Goal: Communication & Community: Answer question/provide support

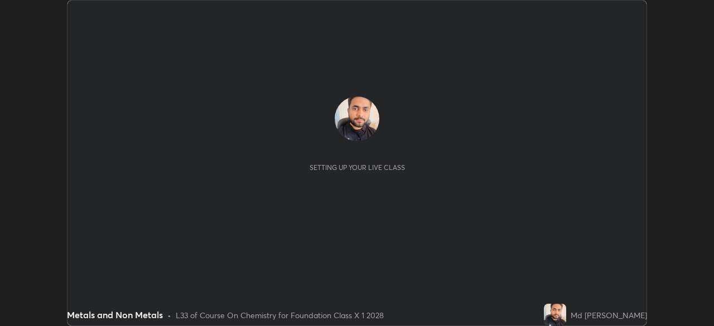
scroll to position [326, 714]
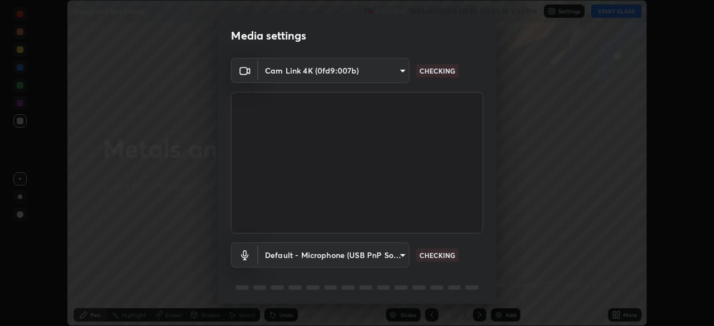
type input "1aa9a2346586593530aac2cf173ef8fd9a708ba55414d838fbce605f7d08cc12"
click at [396, 259] on body "Erase all Metals and Non Metals Recording WAS SCHEDULED TO START AT 6:30 PM Set…" at bounding box center [357, 163] width 714 height 326
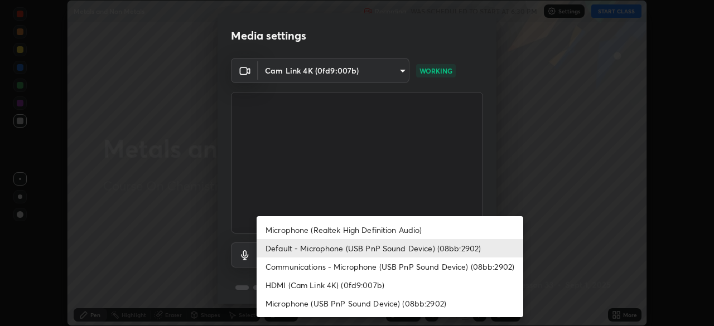
click at [383, 233] on li "Microphone (Realtek High Definition Audio)" at bounding box center [390, 230] width 267 height 18
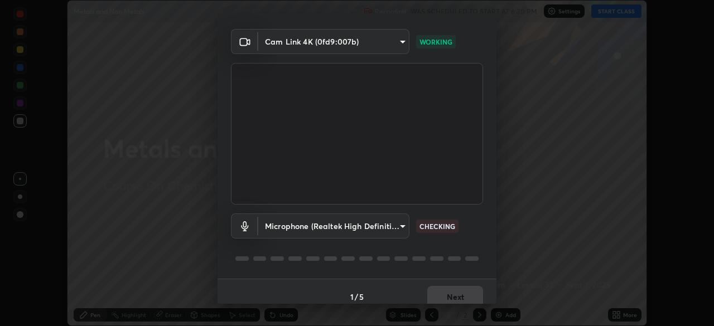
scroll to position [40, 0]
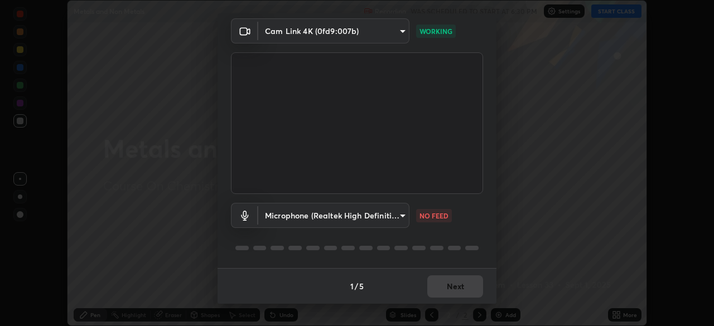
click at [394, 219] on body "Erase all Metals and Non Metals Recording WAS SCHEDULED TO START AT 6:30 PM Set…" at bounding box center [357, 163] width 714 height 326
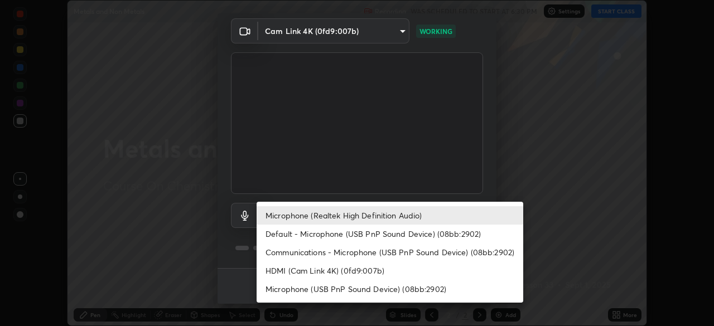
click at [376, 238] on li "Default - Microphone (USB PnP Sound Device) (08bb:2902)" at bounding box center [390, 234] width 267 height 18
type input "default"
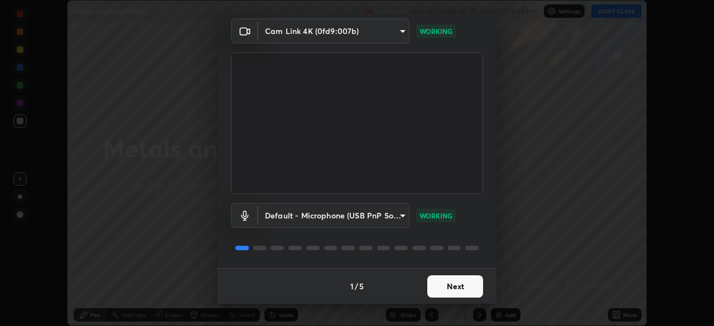
click at [445, 284] on button "Next" at bounding box center [455, 287] width 56 height 22
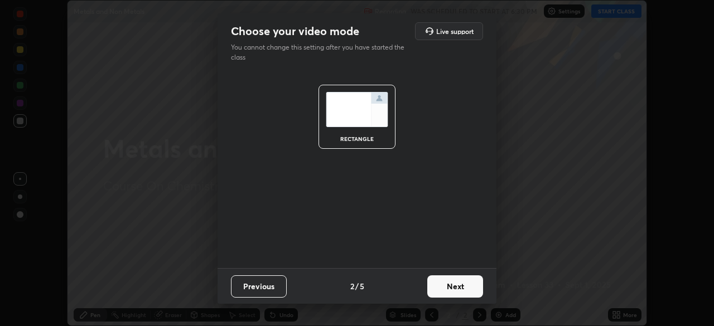
scroll to position [0, 0]
click at [459, 286] on button "Next" at bounding box center [455, 287] width 56 height 22
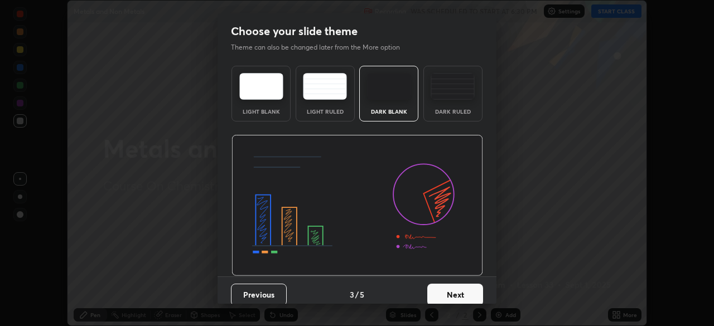
click at [459, 291] on button "Next" at bounding box center [455, 295] width 56 height 22
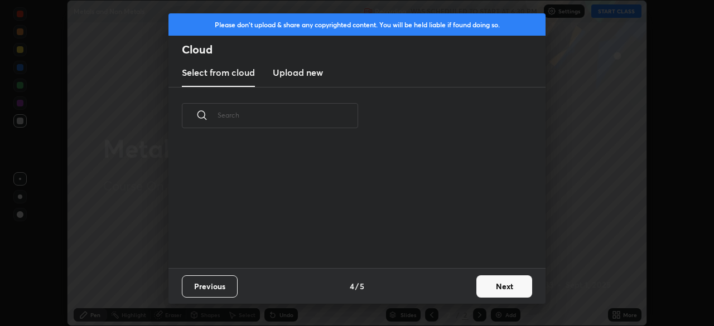
click at [489, 287] on button "Next" at bounding box center [505, 287] width 56 height 22
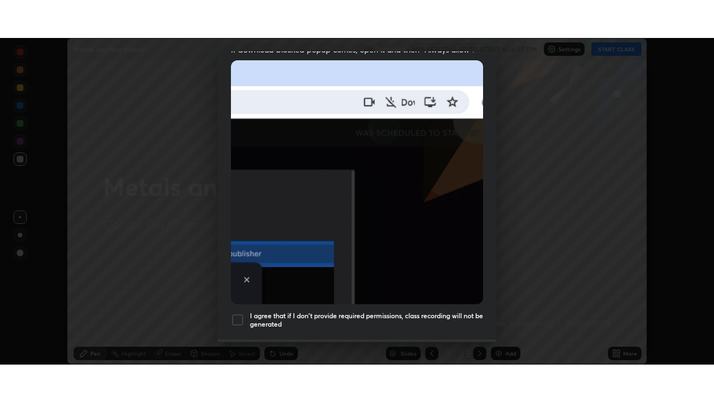
scroll to position [267, 0]
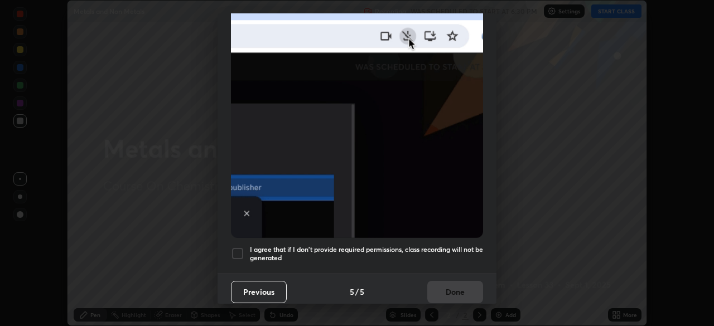
click at [237, 249] on div at bounding box center [237, 253] width 13 height 13
click at [439, 282] on button "Done" at bounding box center [455, 292] width 56 height 22
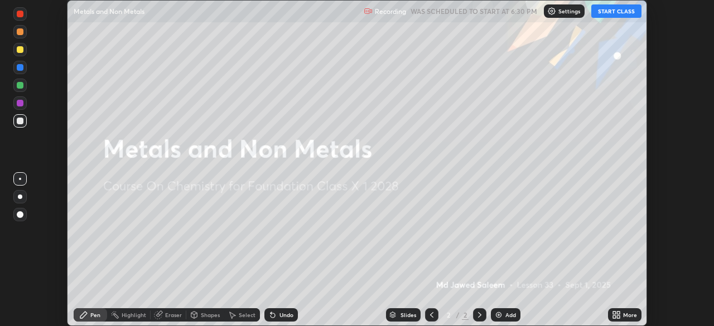
click at [602, 9] on button "START CLASS" at bounding box center [617, 10] width 50 height 13
click at [613, 311] on icon at bounding box center [616, 315] width 9 height 9
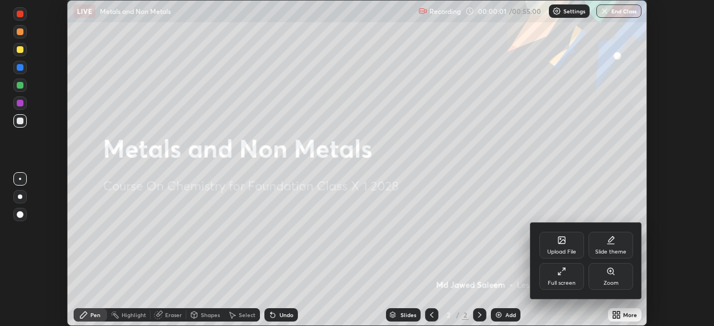
click at [565, 281] on div "Full screen" at bounding box center [562, 284] width 28 height 6
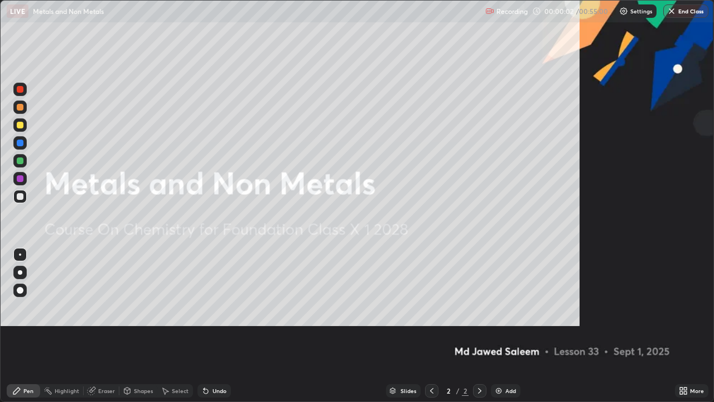
scroll to position [402, 714]
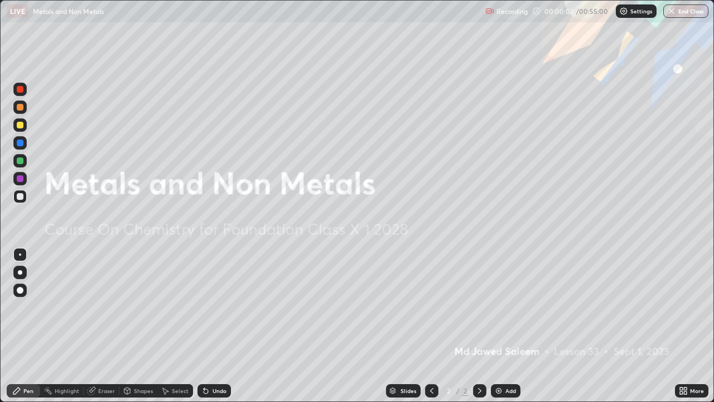
click at [503, 326] on div "Add" at bounding box center [506, 390] width 30 height 13
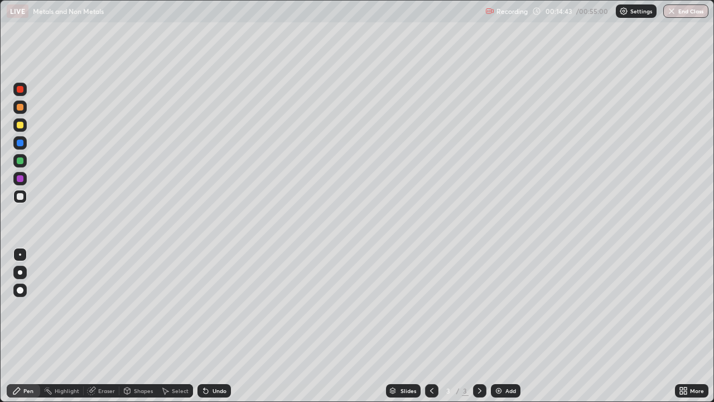
click at [506, 326] on div "Add" at bounding box center [511, 391] width 11 height 6
click at [18, 128] on div at bounding box center [19, 124] width 13 height 13
click at [21, 326] on icon at bounding box center [16, 390] width 9 height 9
click at [18, 145] on div at bounding box center [20, 143] width 7 height 7
click at [23, 142] on div at bounding box center [20, 143] width 7 height 7
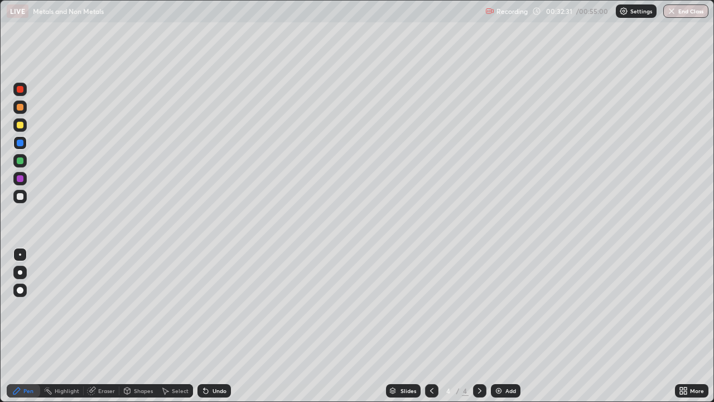
click at [25, 145] on div at bounding box center [19, 142] width 13 height 13
click at [19, 145] on div at bounding box center [20, 143] width 7 height 7
click at [20, 146] on div at bounding box center [19, 142] width 13 height 13
click at [509, 326] on div "Add" at bounding box center [511, 391] width 11 height 6
click at [19, 125] on div at bounding box center [20, 125] width 7 height 7
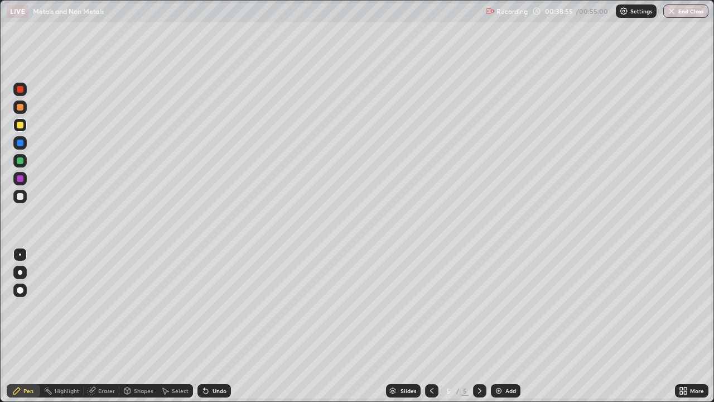
click at [105, 326] on div "Eraser" at bounding box center [106, 391] width 17 height 6
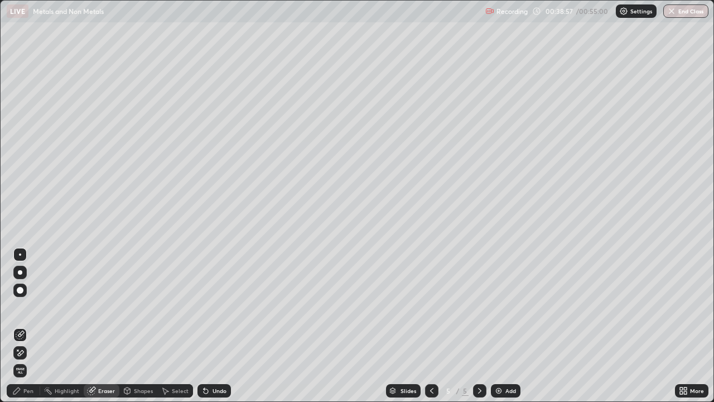
click at [23, 326] on div "Pen" at bounding box center [23, 390] width 33 height 13
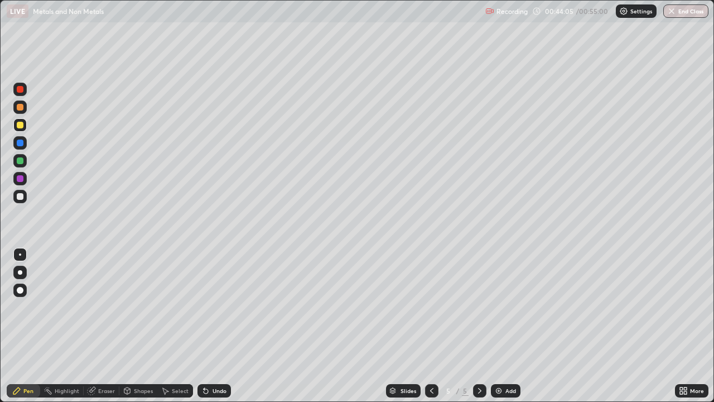
click at [434, 326] on div at bounding box center [431, 390] width 13 height 13
click at [477, 326] on icon at bounding box center [479, 390] width 9 height 9
click at [507, 326] on div "Add" at bounding box center [511, 391] width 11 height 6
click at [684, 8] on button "End Class" at bounding box center [687, 10] width 44 height 13
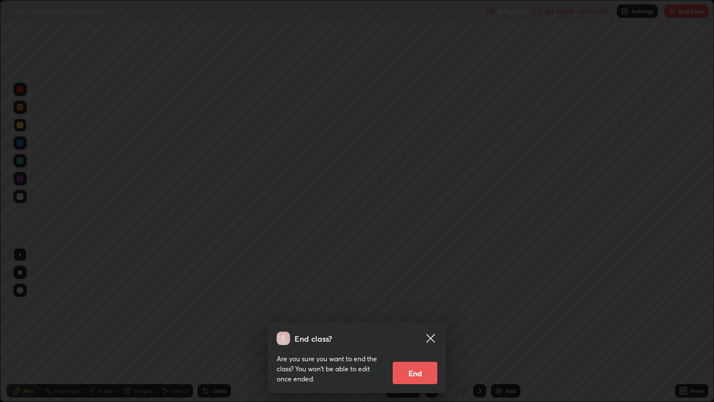
click at [420, 326] on button "End" at bounding box center [415, 373] width 45 height 22
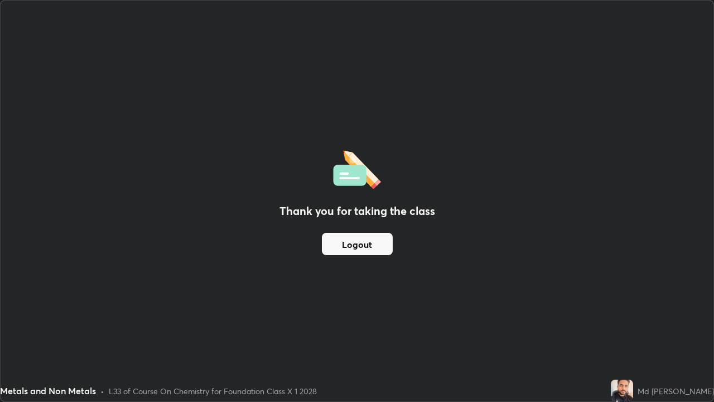
click at [371, 242] on button "Logout" at bounding box center [357, 244] width 71 height 22
